Goal: Information Seeking & Learning: Learn about a topic

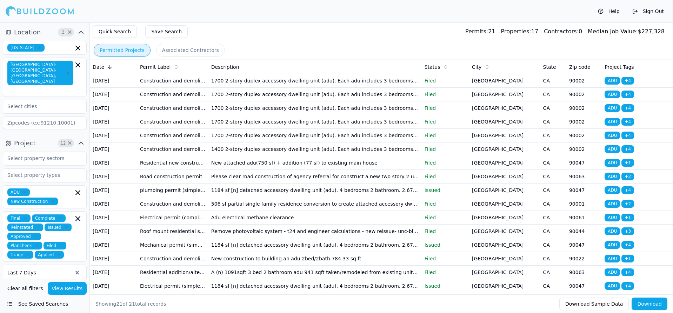
click at [309, 80] on td "1700 2-story duplex accessory dwelling unit (adu). Each adu includes 3 bedrooms…" at bounding box center [314, 81] width 213 height 14
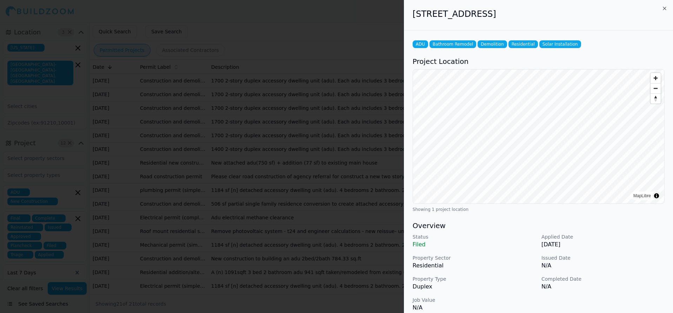
click at [309, 80] on div at bounding box center [336, 156] width 673 height 313
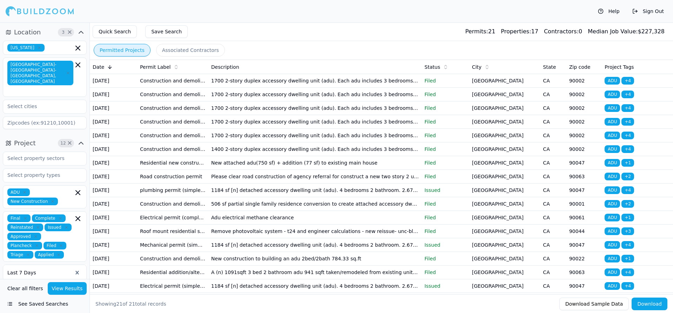
click at [305, 81] on td "1700 2-story duplex accessory dwelling unit (adu). Each adu includes 3 bedrooms…" at bounding box center [314, 81] width 213 height 14
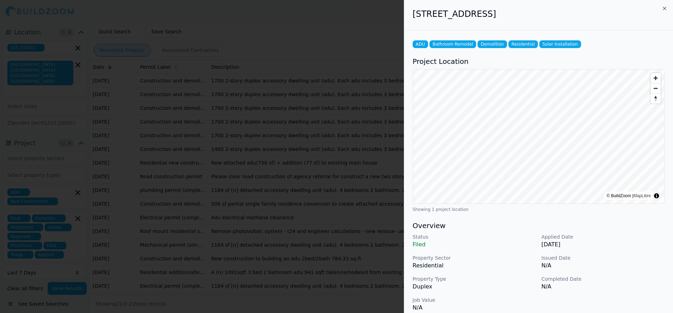
click at [491, 15] on h2 "[STREET_ADDRESS]" at bounding box center [538, 13] width 252 height 11
click at [323, 78] on div at bounding box center [336, 156] width 673 height 313
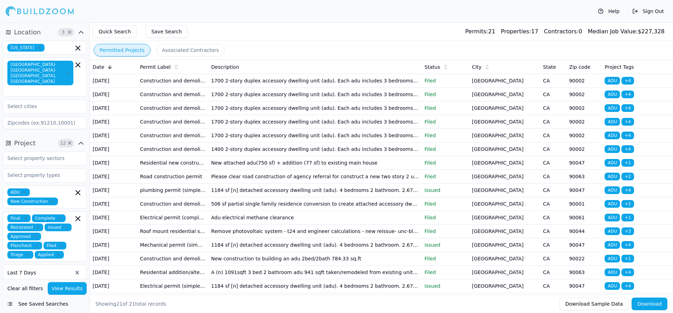
click at [266, 163] on td "New attached adu(750 sf) + addition (77 sf) to existing main house" at bounding box center [314, 163] width 213 height 14
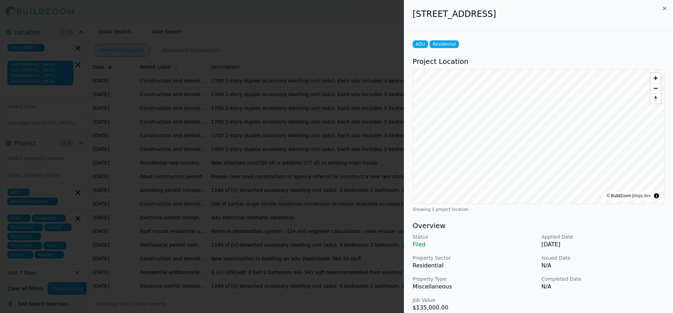
click at [463, 14] on h2 "[STREET_ADDRESS]" at bounding box center [538, 13] width 252 height 11
click at [341, 42] on div at bounding box center [336, 156] width 673 height 313
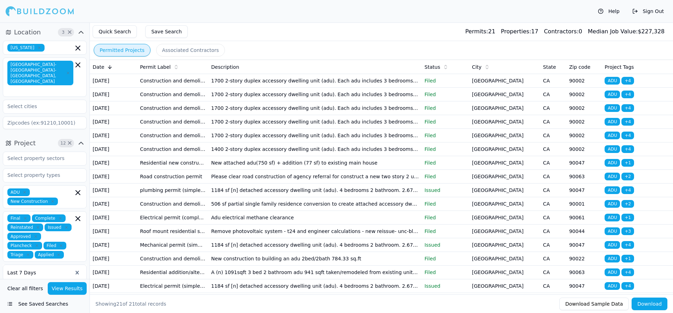
click at [57, 269] on div at bounding box center [39, 272] width 65 height 7
click at [50, 269] on div at bounding box center [39, 272] width 65 height 7
drag, startPoint x: 45, startPoint y: 260, endPoint x: 93, endPoint y: 231, distance: 56.4
click at [45, 269] on div at bounding box center [39, 272] width 65 height 7
click at [250, 158] on td "New attached adu(750 sf) + addition (77 sf) to existing main house" at bounding box center [314, 163] width 213 height 14
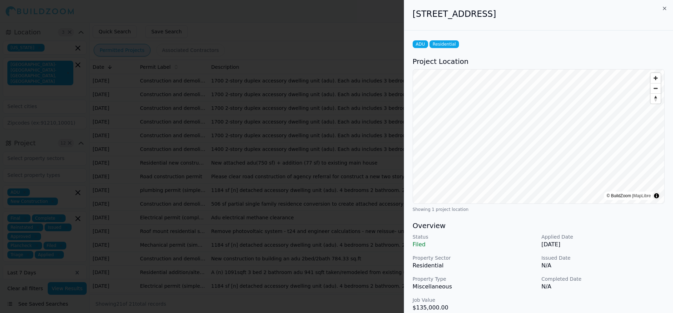
click at [487, 16] on h2 "[STREET_ADDRESS]" at bounding box center [538, 13] width 252 height 11
click at [482, 16] on h2 "[STREET_ADDRESS]" at bounding box center [538, 13] width 252 height 11
click at [479, 14] on h2 "[STREET_ADDRESS]" at bounding box center [538, 13] width 252 height 11
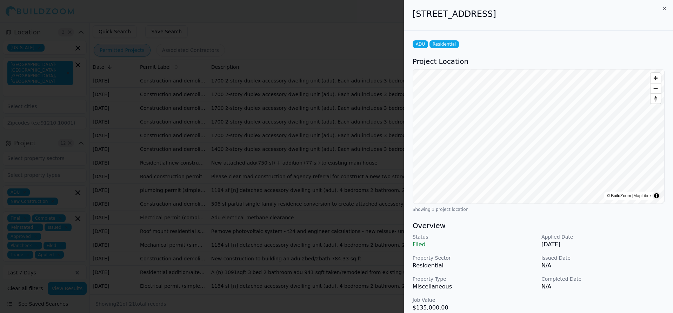
click at [479, 14] on h2 "[STREET_ADDRESS]" at bounding box center [538, 13] width 252 height 11
click at [468, 18] on h2 "[STREET_ADDRESS]" at bounding box center [538, 13] width 252 height 11
click at [469, 18] on h2 "[STREET_ADDRESS]" at bounding box center [538, 13] width 252 height 11
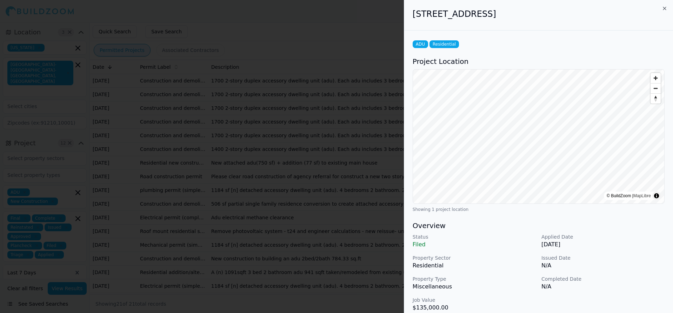
click at [469, 18] on h2 "[STREET_ADDRESS]" at bounding box center [538, 13] width 252 height 11
click at [556, 19] on div "[STREET_ADDRESS]" at bounding box center [538, 15] width 269 height 31
click at [498, 16] on h2 "[STREET_ADDRESS]" at bounding box center [538, 13] width 252 height 11
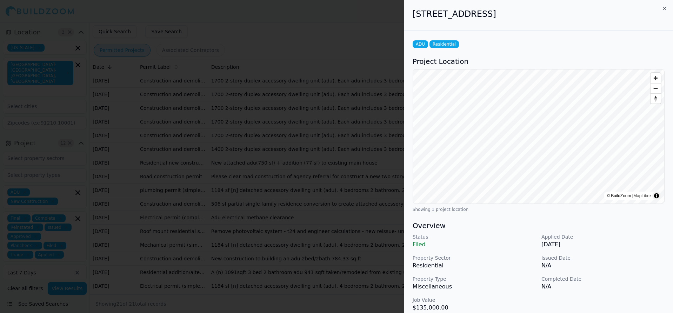
scroll to position [152, 0]
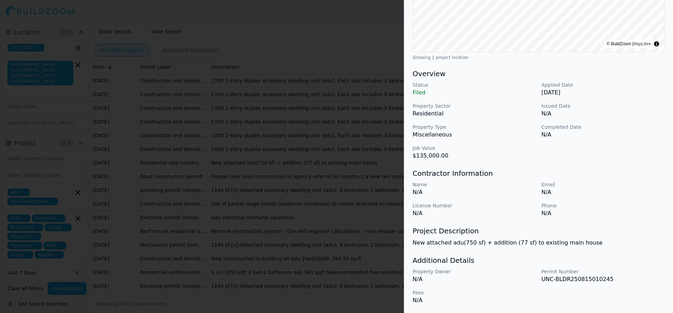
click at [490, 243] on p "New attached adu(750 sf) + addition (77 sf) to existing main house" at bounding box center [538, 242] width 252 height 8
click at [504, 180] on div "Contractor Information Name N/A Email N/A License Number N/A Phone N/A" at bounding box center [538, 192] width 252 height 49
click at [264, 46] on div at bounding box center [336, 156] width 673 height 313
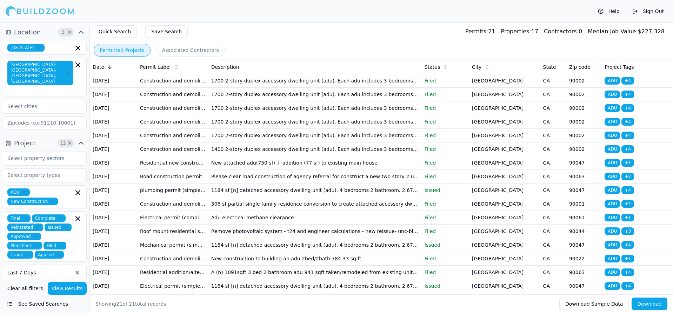
click at [272, 190] on td "1184 sf [n] detached accessory dwelling unit (adu). 4 bedrooms 2 bathroom. 2.67…" at bounding box center [314, 190] width 213 height 14
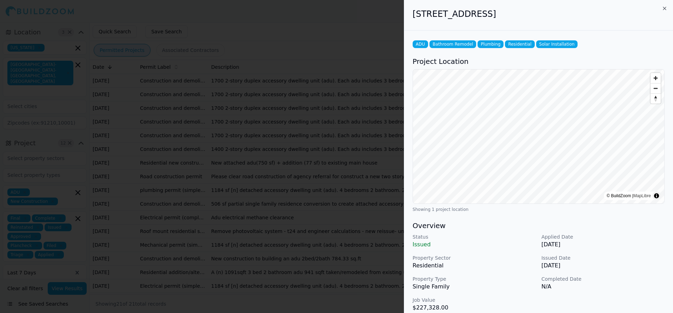
click at [500, 13] on h2 "[STREET_ADDRESS]" at bounding box center [538, 13] width 252 height 11
click at [500, 12] on h2 "[STREET_ADDRESS]" at bounding box center [538, 13] width 252 height 11
click at [499, 12] on h2 "[STREET_ADDRESS]" at bounding box center [538, 13] width 252 height 11
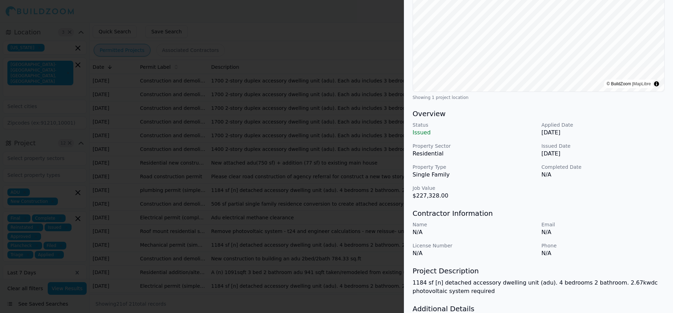
scroll to position [160, 0]
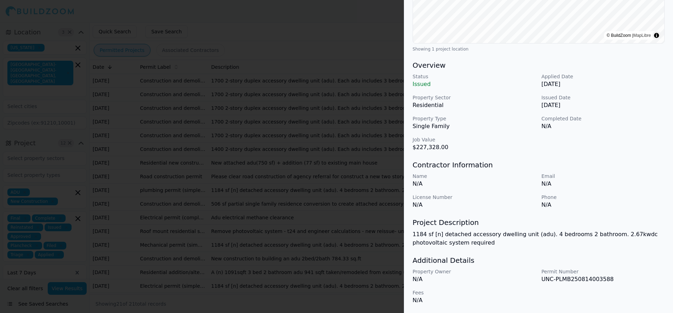
click at [523, 233] on p "1184 sf [n] detached accessory dwelling unit (adu). 4 bedrooms 2 bathroom. 2.67…" at bounding box center [538, 238] width 252 height 17
drag, startPoint x: 523, startPoint y: 233, endPoint x: 546, endPoint y: 241, distance: 23.9
click at [331, 39] on div at bounding box center [336, 156] width 673 height 313
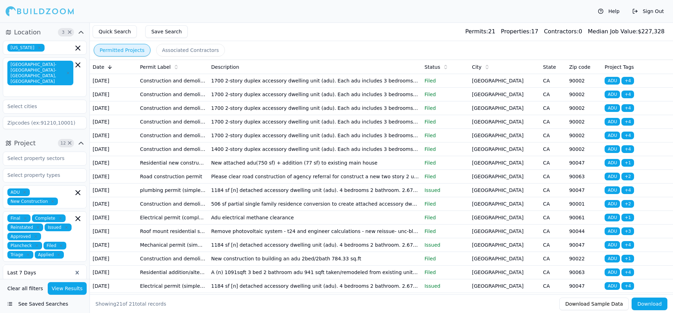
scroll to position [44, 0]
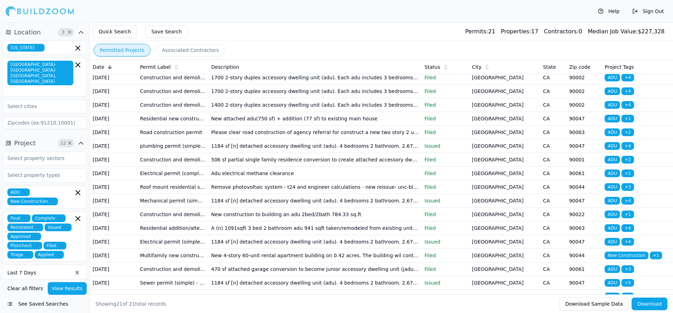
click at [266, 204] on td "1184 sf [n] detached accessory dwelling unit (adu). 4 bedrooms 2 bathroom. 2.67…" at bounding box center [314, 201] width 213 height 14
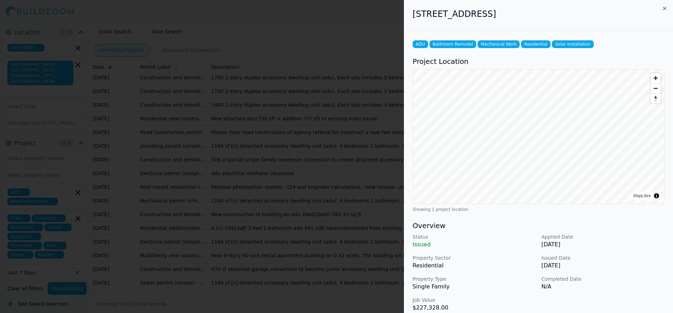
click at [303, 48] on div at bounding box center [336, 156] width 673 height 313
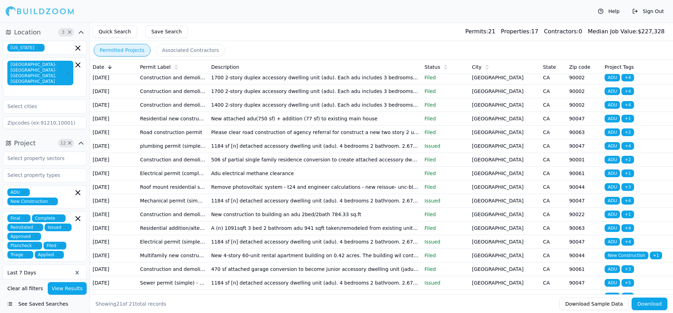
click at [267, 204] on td "1184 sf [n] detached accessory dwelling unit (adu). 4 bedrooms 2 bathroom. 2.67…" at bounding box center [314, 201] width 213 height 14
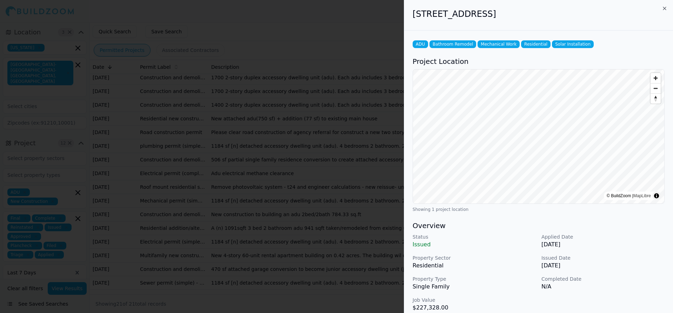
scroll to position [133, 0]
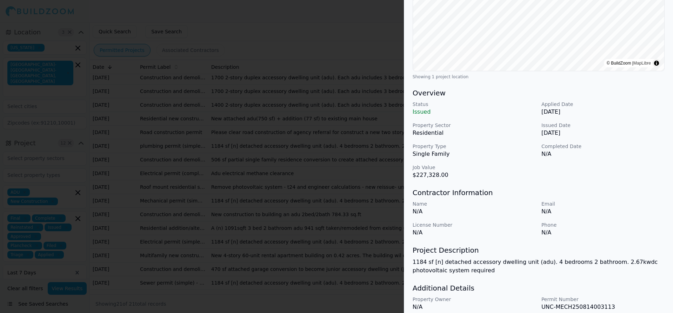
click at [297, 41] on div at bounding box center [336, 156] width 673 height 313
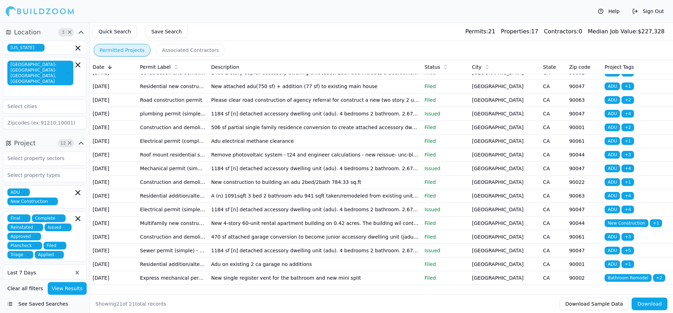
scroll to position [88, 0]
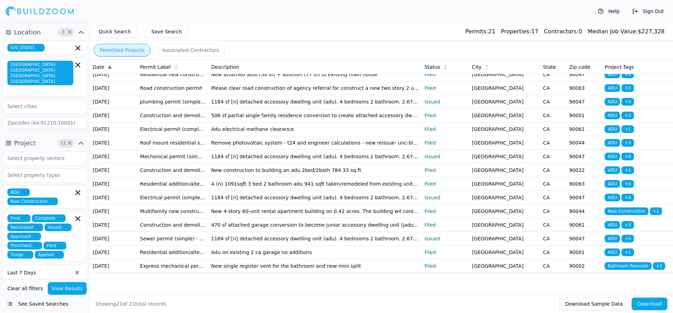
click at [260, 186] on td "A (n) 1091sqft 3 bed 2 bathroom adu 941 sqft taken/remodeled from existing unit…" at bounding box center [314, 184] width 213 height 14
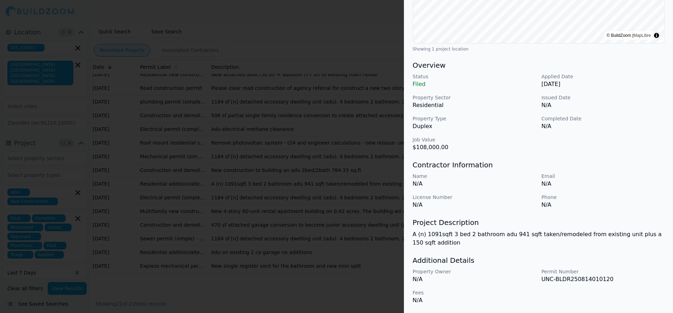
scroll to position [0, 0]
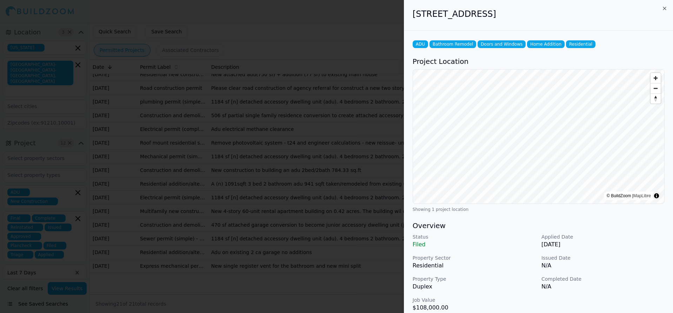
click at [458, 18] on h2 "[STREET_ADDRESS]" at bounding box center [538, 13] width 252 height 11
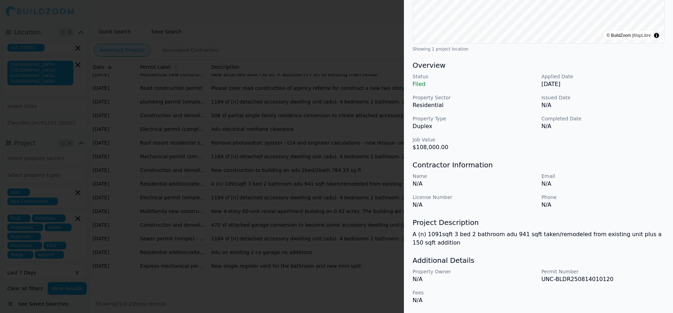
click at [502, 230] on div "Project Description A (n) 1091sqft 3 bed 2 bathroom adu 941 sqft taken/remodele…" at bounding box center [538, 231] width 252 height 29
click at [503, 234] on p "A (n) 1091sqft 3 bed 2 bathroom adu 941 sqft taken/remodeled from existing unit…" at bounding box center [538, 238] width 252 height 17
drag, startPoint x: 503, startPoint y: 234, endPoint x: 510, endPoint y: 236, distance: 7.7
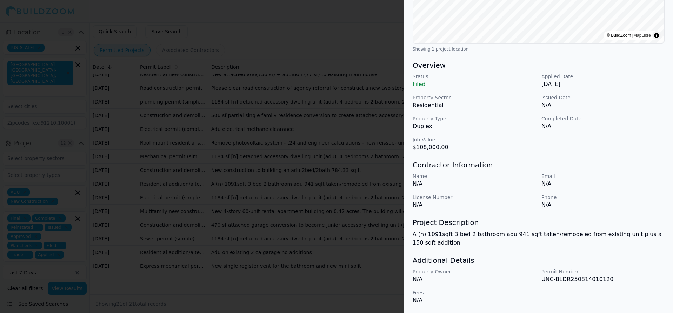
click at [494, 171] on div "Contractor Information Name N/A Email N/A License Number N/A Phone N/A" at bounding box center [538, 184] width 252 height 49
click at [340, 45] on div at bounding box center [336, 156] width 673 height 313
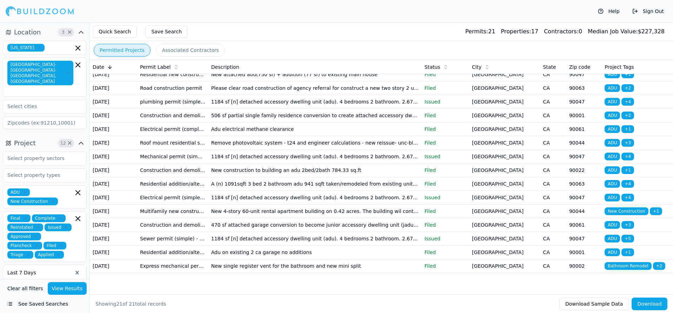
click at [240, 114] on td "506 sf partial single family residence conversion to create attached accessory …" at bounding box center [314, 116] width 213 height 14
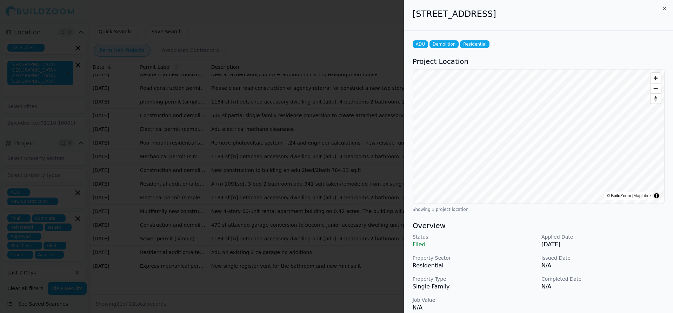
click at [483, 15] on h2 "[STREET_ADDRESS]" at bounding box center [538, 13] width 252 height 11
click at [274, 50] on div at bounding box center [336, 156] width 673 height 313
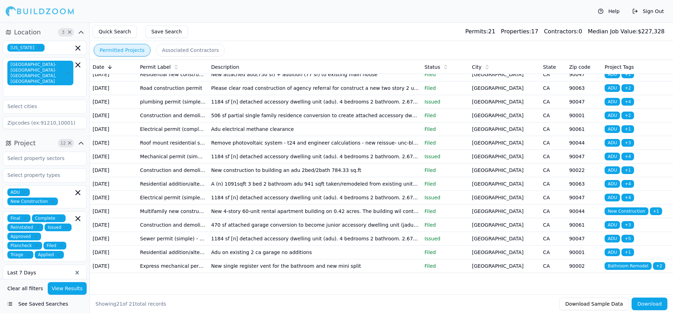
scroll to position [89, 0]
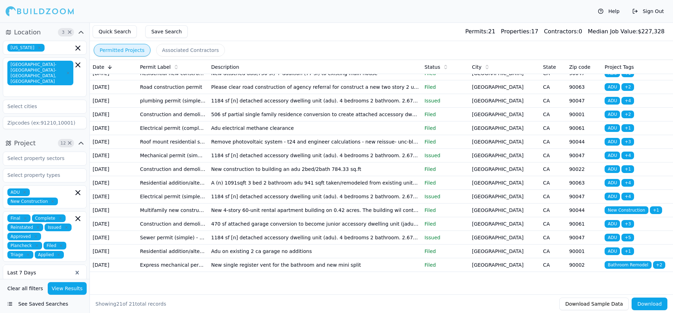
click at [264, 198] on td "1184 sf [n] detached accessory dwelling unit (adu). 4 bedrooms 2 bathroom. 2.67…" at bounding box center [314, 197] width 213 height 14
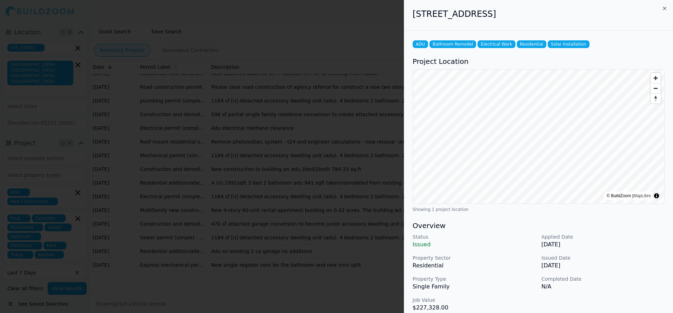
click at [274, 74] on div at bounding box center [336, 156] width 673 height 313
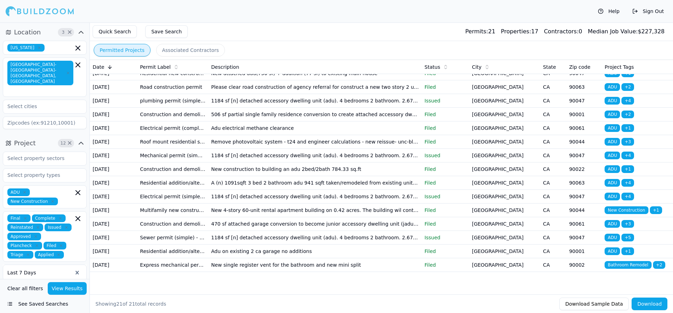
click at [263, 238] on td "1184 sf [n] detached accessory dwelling unit (adu). 4 bedrooms 2 bathroom. 2.67…" at bounding box center [314, 238] width 213 height 14
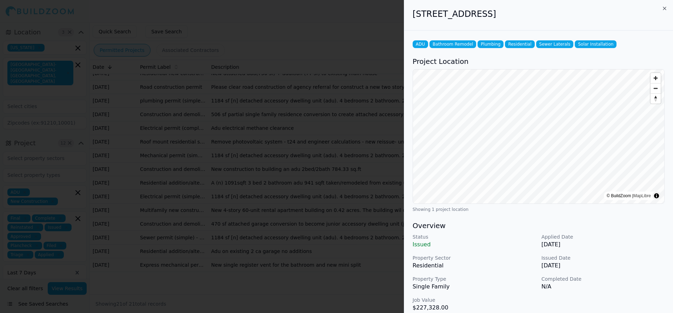
click at [274, 59] on div at bounding box center [336, 156] width 673 height 313
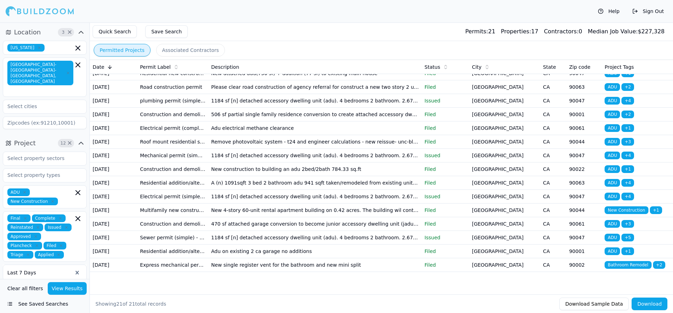
click at [264, 233] on td "1184 sf [n] detached accessory dwelling unit (adu). 4 bedrooms 2 bathroom. 2.67…" at bounding box center [314, 238] width 213 height 14
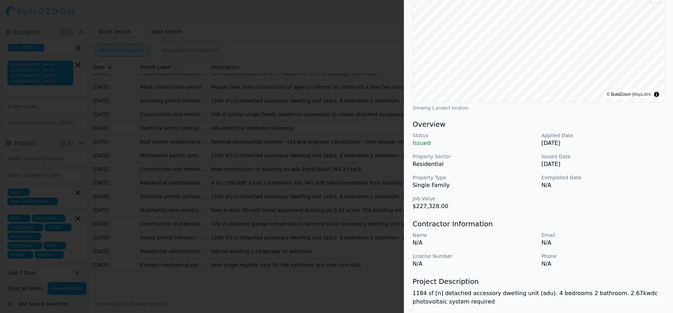
scroll to position [160, 0]
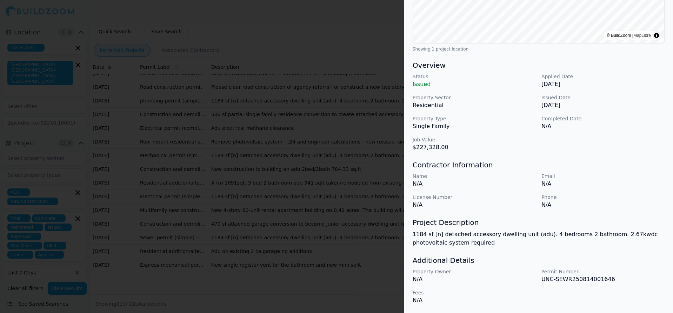
click at [263, 114] on div at bounding box center [336, 156] width 673 height 313
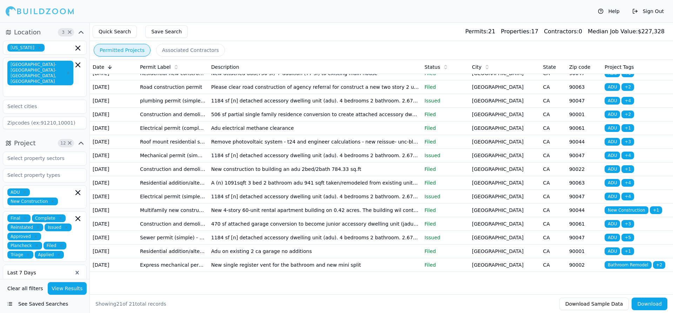
click at [247, 251] on td "Adu on existing 2 ca garage no additions" at bounding box center [314, 251] width 213 height 14
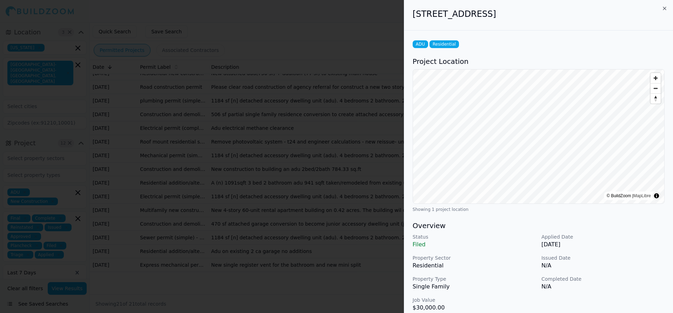
click at [491, 15] on h2 "[STREET_ADDRESS]" at bounding box center [538, 13] width 252 height 11
click at [565, 22] on div "[STREET_ADDRESS]" at bounding box center [538, 15] width 269 height 31
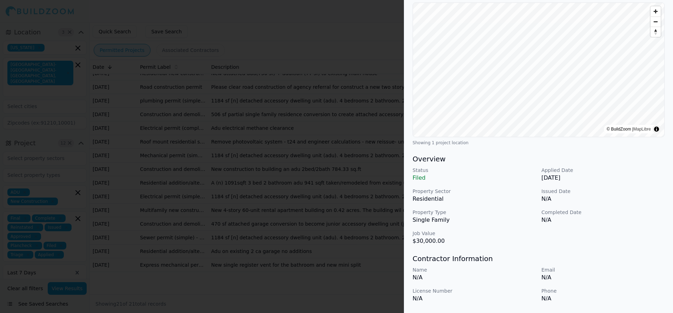
scroll to position [133, 0]
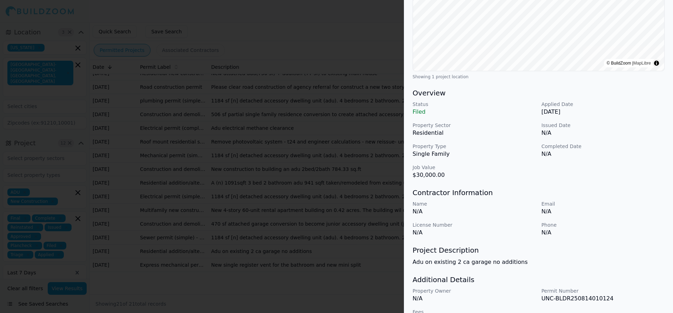
click at [277, 46] on div at bounding box center [336, 156] width 673 height 313
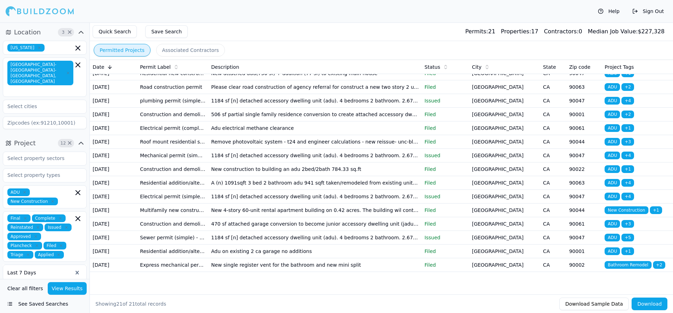
click at [63, 269] on div at bounding box center [39, 272] width 65 height 7
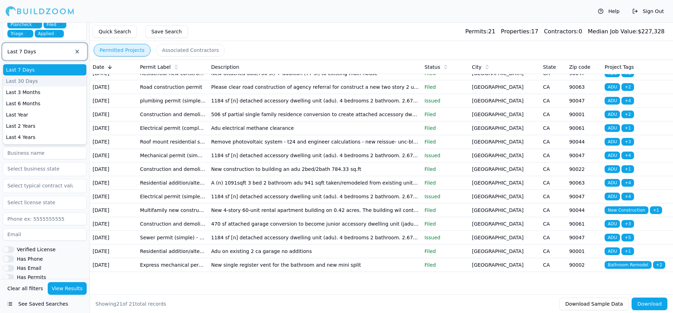
click at [51, 75] on div "Last 30 Days" at bounding box center [44, 80] width 83 height 11
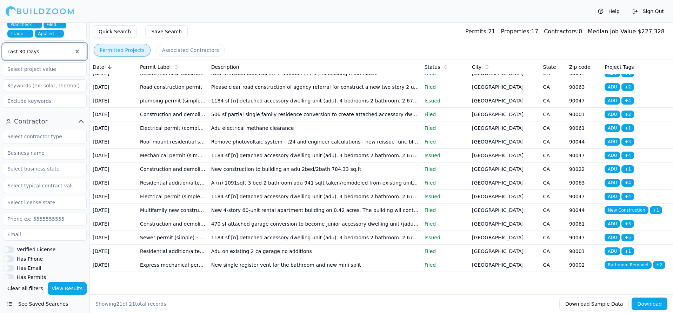
click at [71, 287] on button "View Results" at bounding box center [67, 288] width 39 height 13
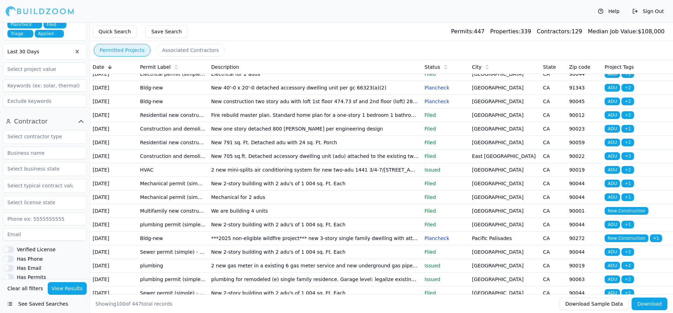
scroll to position [1061, 0]
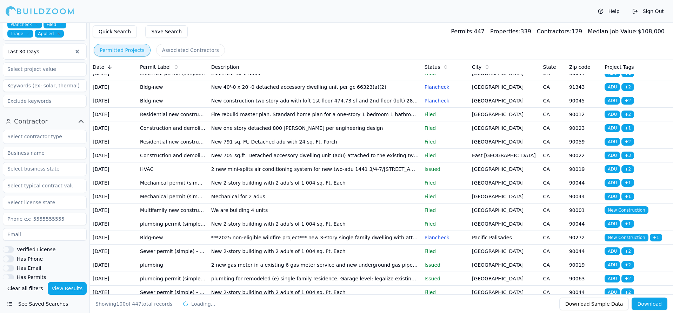
click at [263, 146] on td "New 791 sq. Ft. Detached adu with 24 sq. Ft. Porch" at bounding box center [314, 142] width 213 height 14
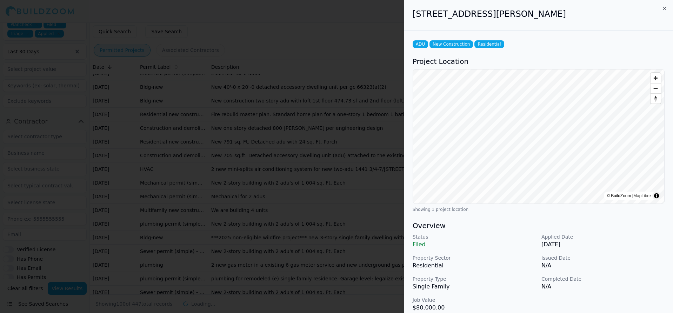
click at [485, 15] on h2 "[STREET_ADDRESS][PERSON_NAME]" at bounding box center [538, 13] width 252 height 11
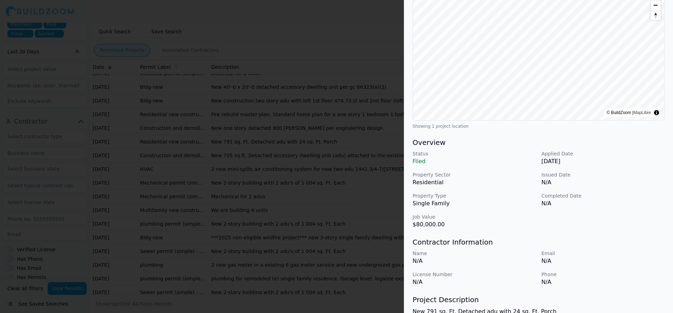
scroll to position [88, 0]
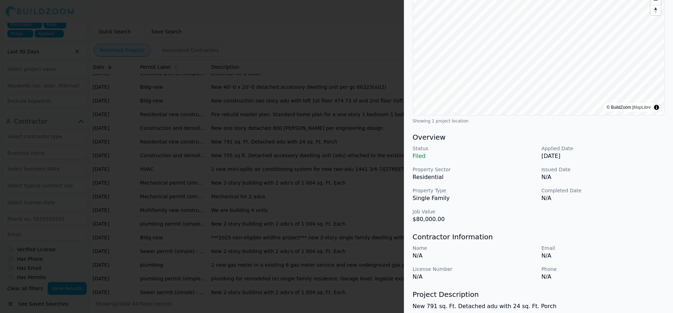
click at [476, 306] on p "New 791 sq. Ft. Detached adu with 24 sq. Ft. Porch" at bounding box center [538, 306] width 252 height 8
click at [258, 137] on div at bounding box center [336, 156] width 673 height 313
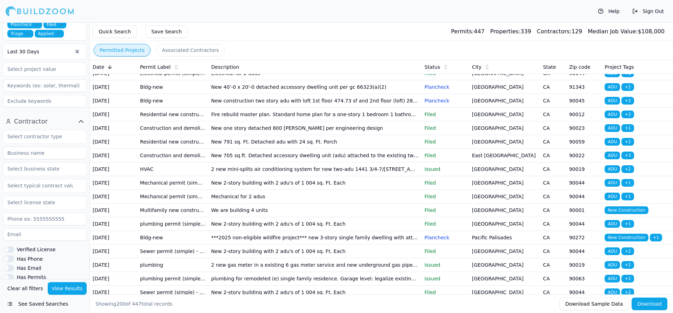
click at [270, 185] on td "New 2-story building with 2 adu's of 1 004 sq. Ft. Each" at bounding box center [314, 183] width 213 height 14
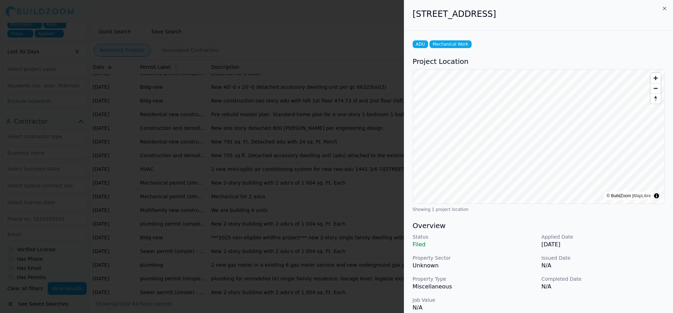
click at [472, 13] on h2 "[STREET_ADDRESS]" at bounding box center [538, 13] width 252 height 11
click at [352, 29] on div at bounding box center [336, 156] width 673 height 313
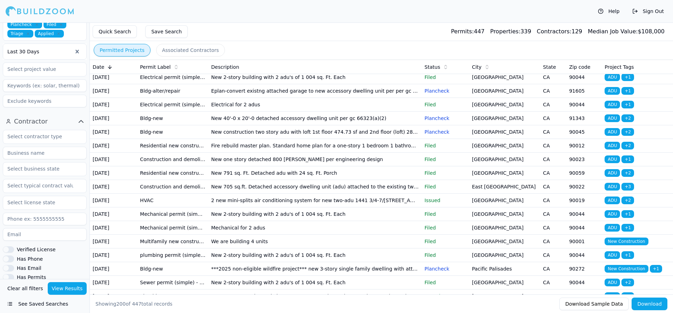
scroll to position [1016, 0]
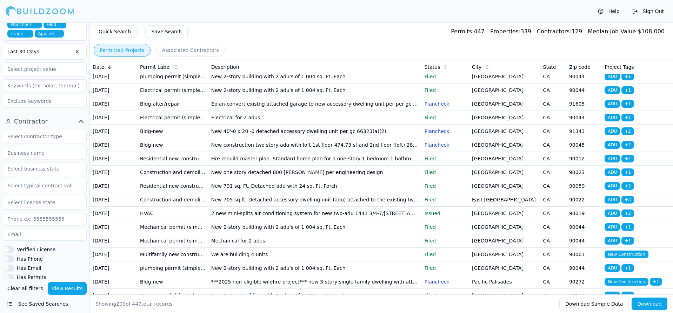
click at [244, 149] on td "New construction two story adu with loft 1st floor 474.73 sf and 2nd floor (lof…" at bounding box center [314, 145] width 213 height 14
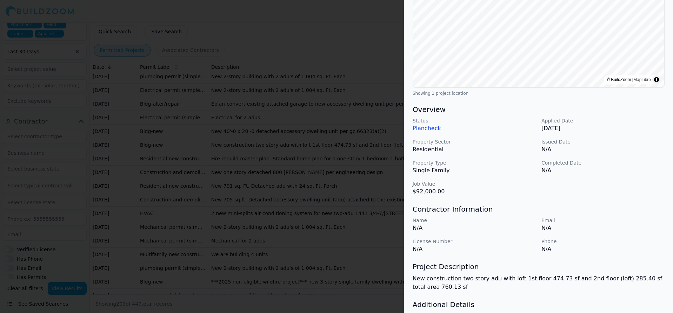
scroll to position [0, 0]
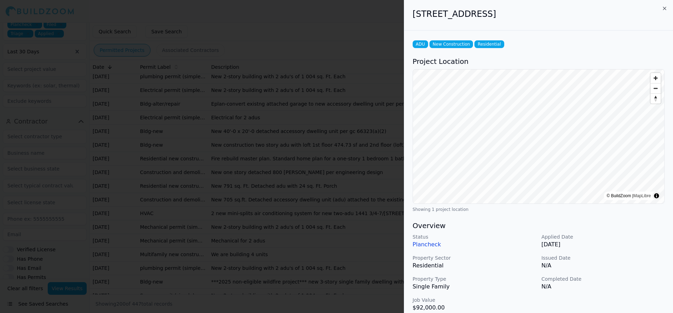
click at [468, 14] on h2 "[STREET_ADDRESS]" at bounding box center [538, 13] width 252 height 11
drag, startPoint x: 277, startPoint y: 154, endPoint x: 285, endPoint y: 152, distance: 8.4
click at [278, 154] on div at bounding box center [336, 156] width 673 height 313
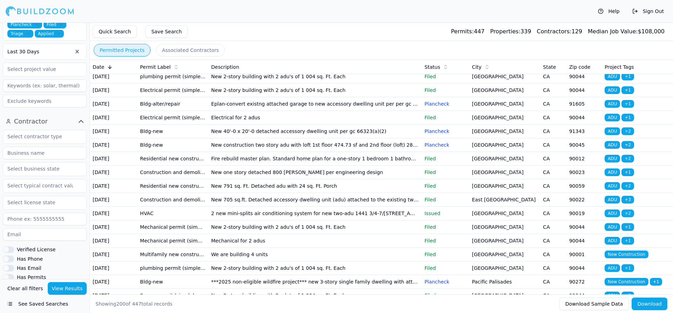
click at [277, 198] on td "New 705 sq.ft. Detached accessory dwelling unit (adu) attached to the existing …" at bounding box center [314, 200] width 213 height 14
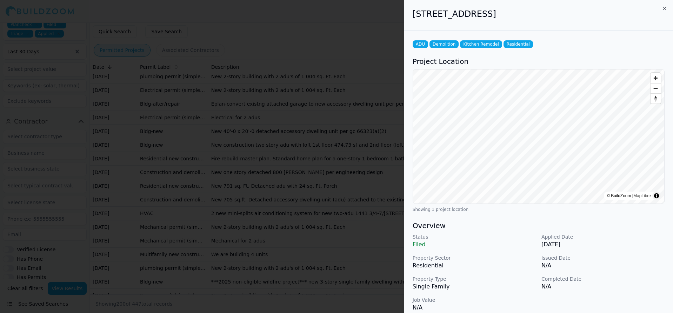
click at [489, 14] on h2 "[STREET_ADDRESS]" at bounding box center [538, 13] width 252 height 11
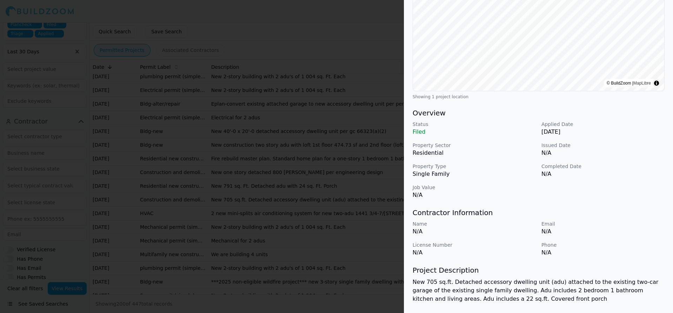
scroll to position [169, 0]
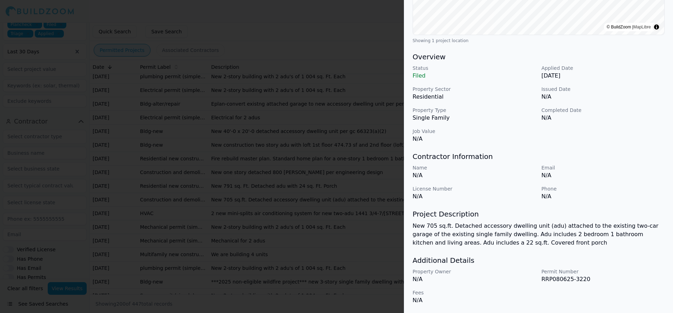
click at [494, 228] on p "New 705 sq.ft. Detached accessory dwelling unit (adu) attached to the existing …" at bounding box center [538, 234] width 252 height 25
click at [226, 178] on div at bounding box center [336, 156] width 673 height 313
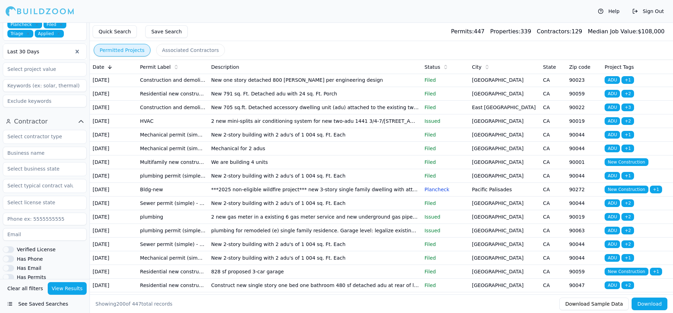
scroll to position [1149, 0]
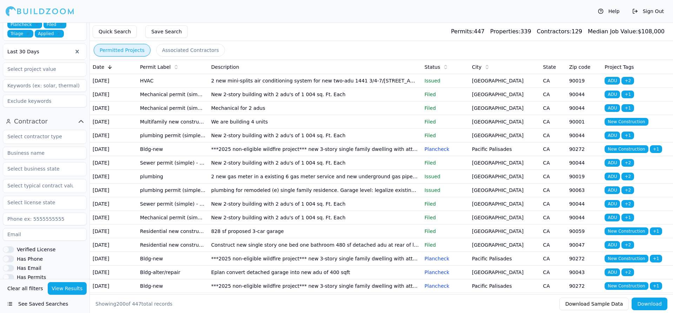
click at [254, 164] on td "New 2-story building with 2 adu's of 1 004 sq. Ft. Each" at bounding box center [314, 163] width 213 height 14
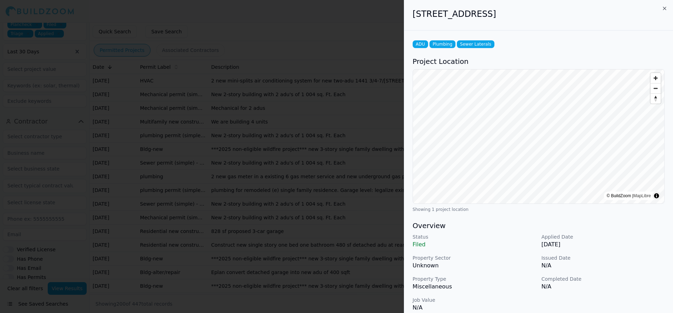
click at [487, 14] on h2 "[STREET_ADDRESS]" at bounding box center [538, 13] width 252 height 11
click at [302, 152] on div at bounding box center [336, 156] width 673 height 313
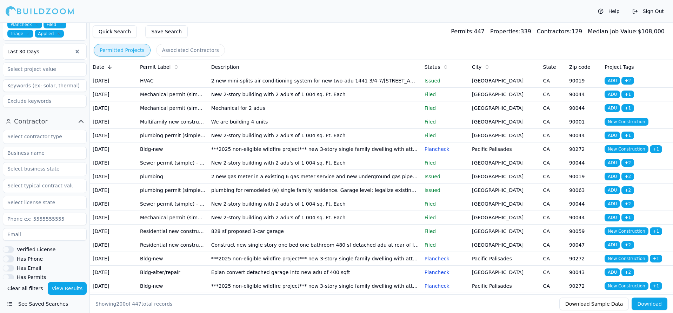
scroll to position [1237, 0]
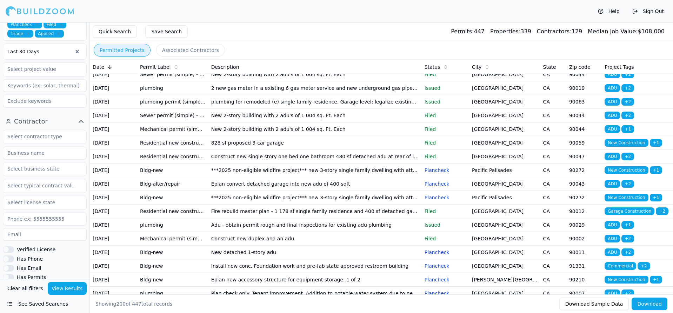
click at [283, 145] on td "828 sf proposed 3-car garage" at bounding box center [314, 143] width 213 height 14
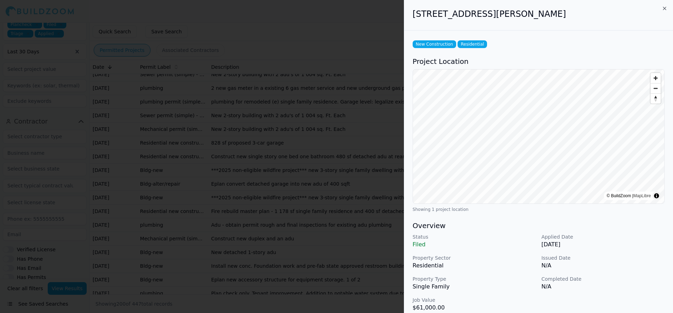
click at [480, 18] on h2 "[STREET_ADDRESS][PERSON_NAME]" at bounding box center [538, 13] width 252 height 11
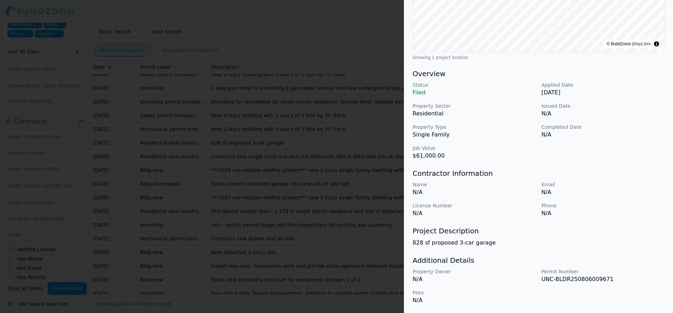
click at [470, 246] on p "828 sf proposed 3-car garage" at bounding box center [538, 242] width 252 height 8
click at [470, 245] on p "828 sf proposed 3-car garage" at bounding box center [538, 242] width 252 height 8
click at [197, 149] on div at bounding box center [336, 156] width 673 height 313
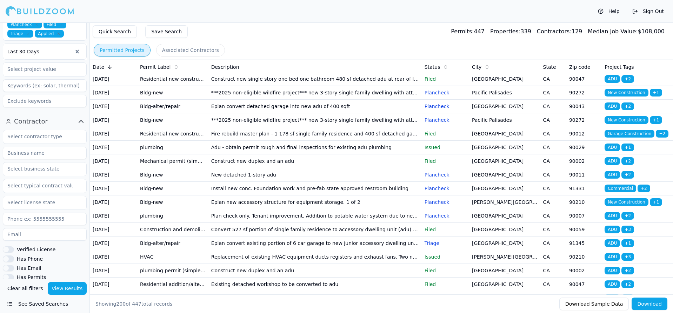
scroll to position [1326, 0]
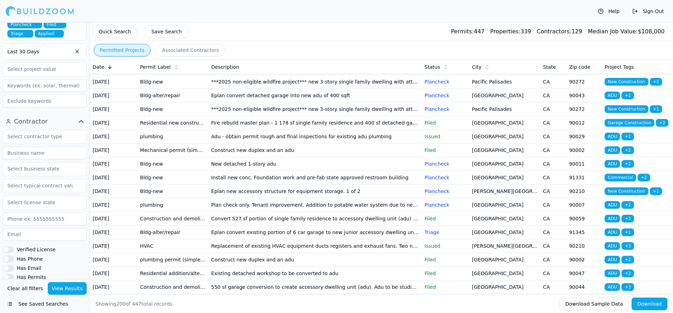
click at [259, 166] on td "New detached 1-story adu" at bounding box center [314, 164] width 213 height 14
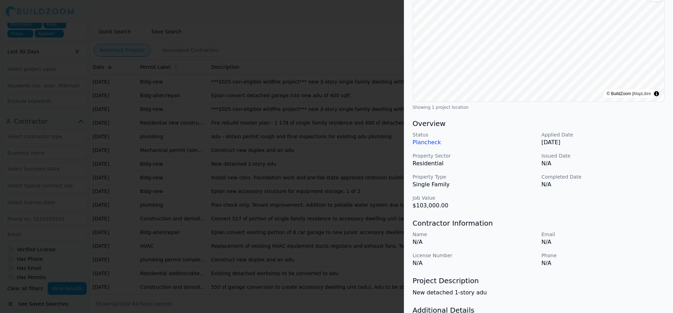
scroll to position [108, 0]
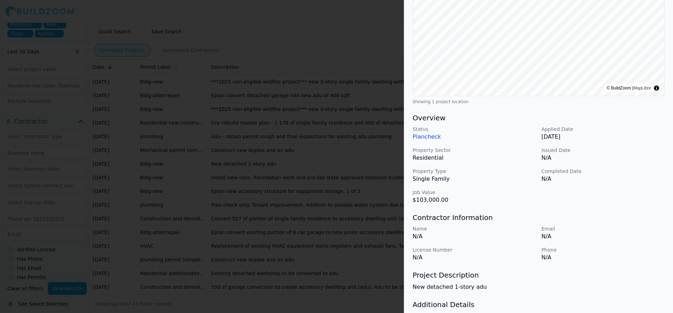
click at [460, 288] on p "New detached 1-story adu" at bounding box center [538, 287] width 252 height 8
drag, startPoint x: 460, startPoint y: 288, endPoint x: 465, endPoint y: 287, distance: 5.7
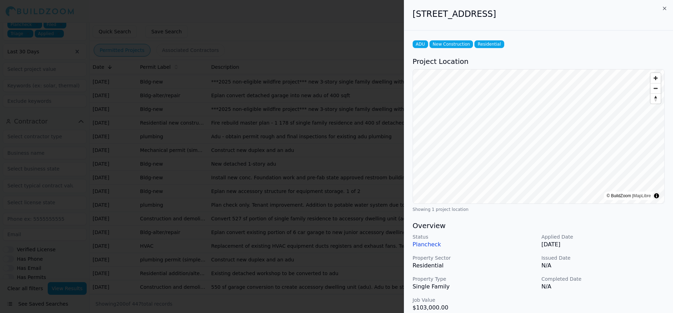
click at [465, 16] on h2 "[STREET_ADDRESS]" at bounding box center [538, 13] width 252 height 11
click at [228, 71] on div at bounding box center [336, 156] width 673 height 313
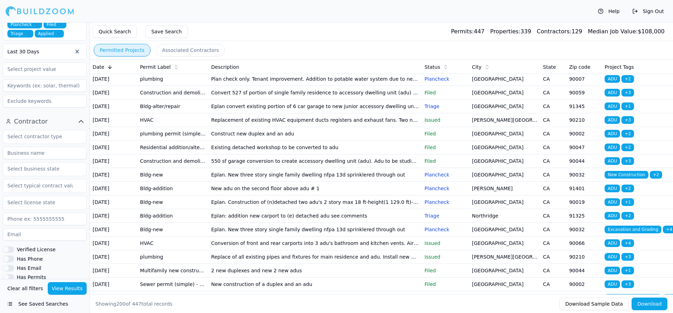
scroll to position [1458, 0]
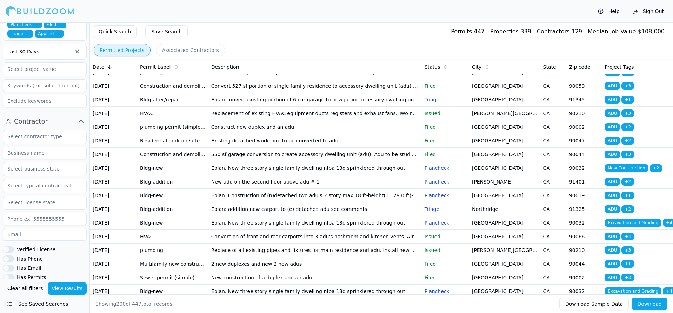
click at [276, 128] on td "Construct new duplex and an adu" at bounding box center [314, 127] width 213 height 14
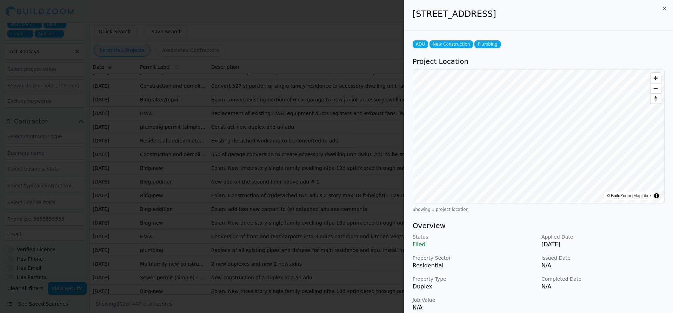
click at [487, 14] on h2 "[STREET_ADDRESS]" at bounding box center [538, 13] width 252 height 11
click at [202, 113] on div at bounding box center [336, 156] width 673 height 313
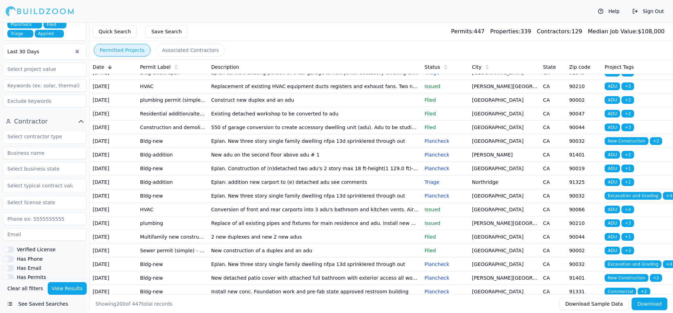
scroll to position [1502, 0]
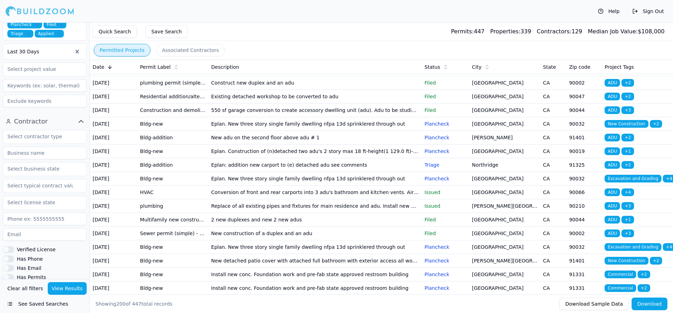
click at [270, 223] on td "2 new duplexes and new 2 new adus" at bounding box center [314, 220] width 213 height 14
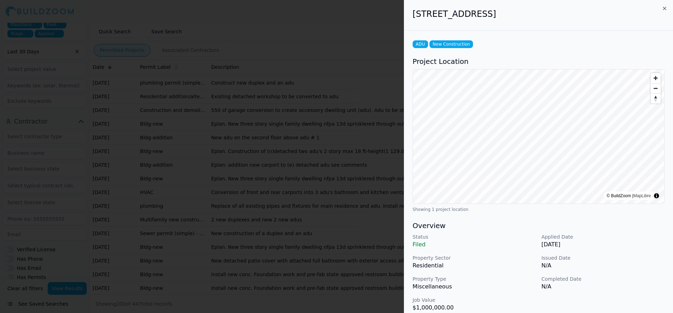
click at [272, 82] on div at bounding box center [336, 156] width 673 height 313
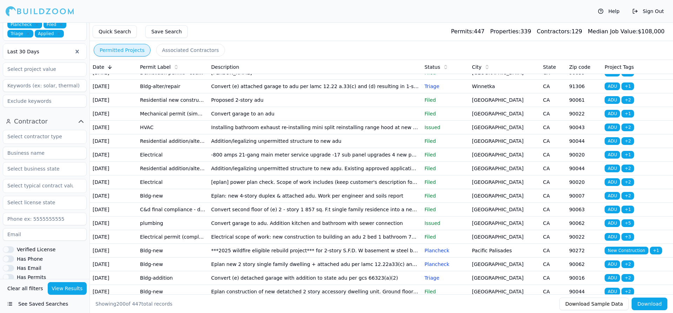
scroll to position [1856, 0]
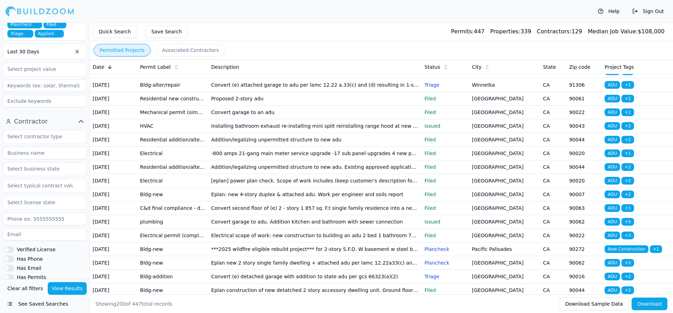
click at [282, 156] on td "-800 amps 21-gang main meter service upgrade -17 sub panel upgrades 4 new panel…" at bounding box center [314, 154] width 213 height 14
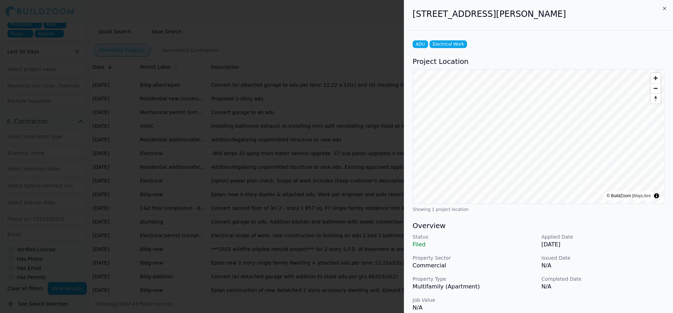
scroll to position [44, 0]
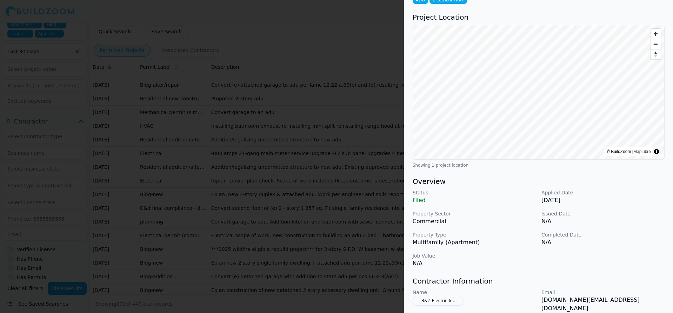
click at [265, 137] on div at bounding box center [336, 156] width 673 height 313
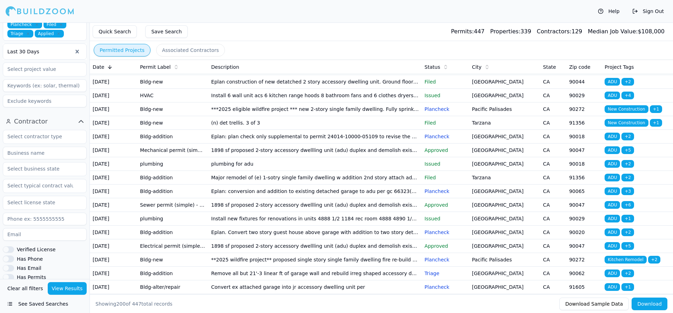
scroll to position [2077, 0]
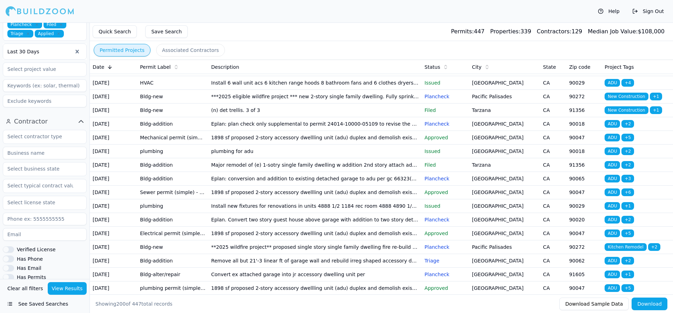
click at [248, 139] on td "1898 sf proposed 2-story accessory dwellling unit (adu) duplex and demolish exi…" at bounding box center [314, 138] width 213 height 14
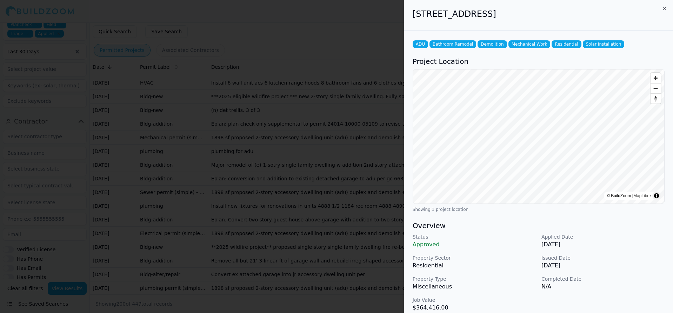
click at [464, 7] on div "[STREET_ADDRESS]" at bounding box center [538, 15] width 269 height 31
click at [464, 15] on h2 "[STREET_ADDRESS]" at bounding box center [538, 13] width 252 height 11
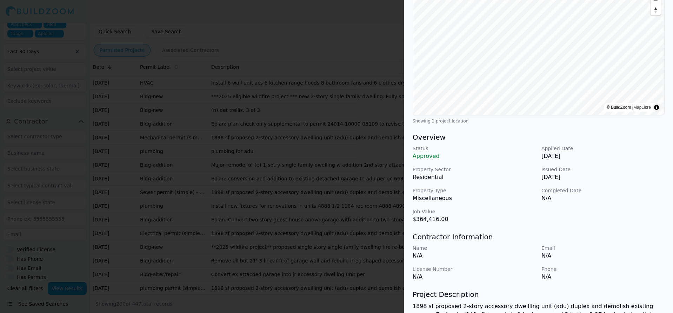
scroll to position [160, 0]
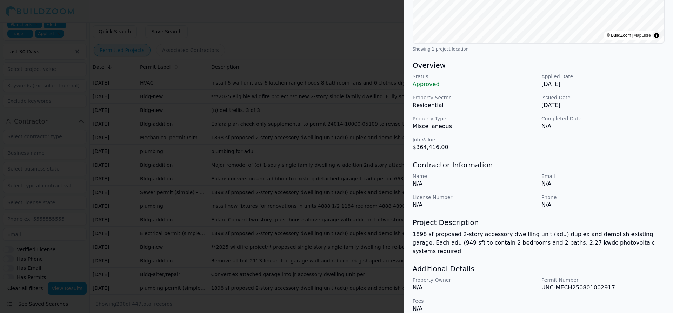
click at [491, 240] on p "1898 sf proposed 2-story accessory dwellling unit (adu) duplex and demolish exi…" at bounding box center [538, 242] width 252 height 25
drag, startPoint x: 491, startPoint y: 240, endPoint x: 503, endPoint y: 241, distance: 11.3
